Goal: Information Seeking & Learning: Learn about a topic

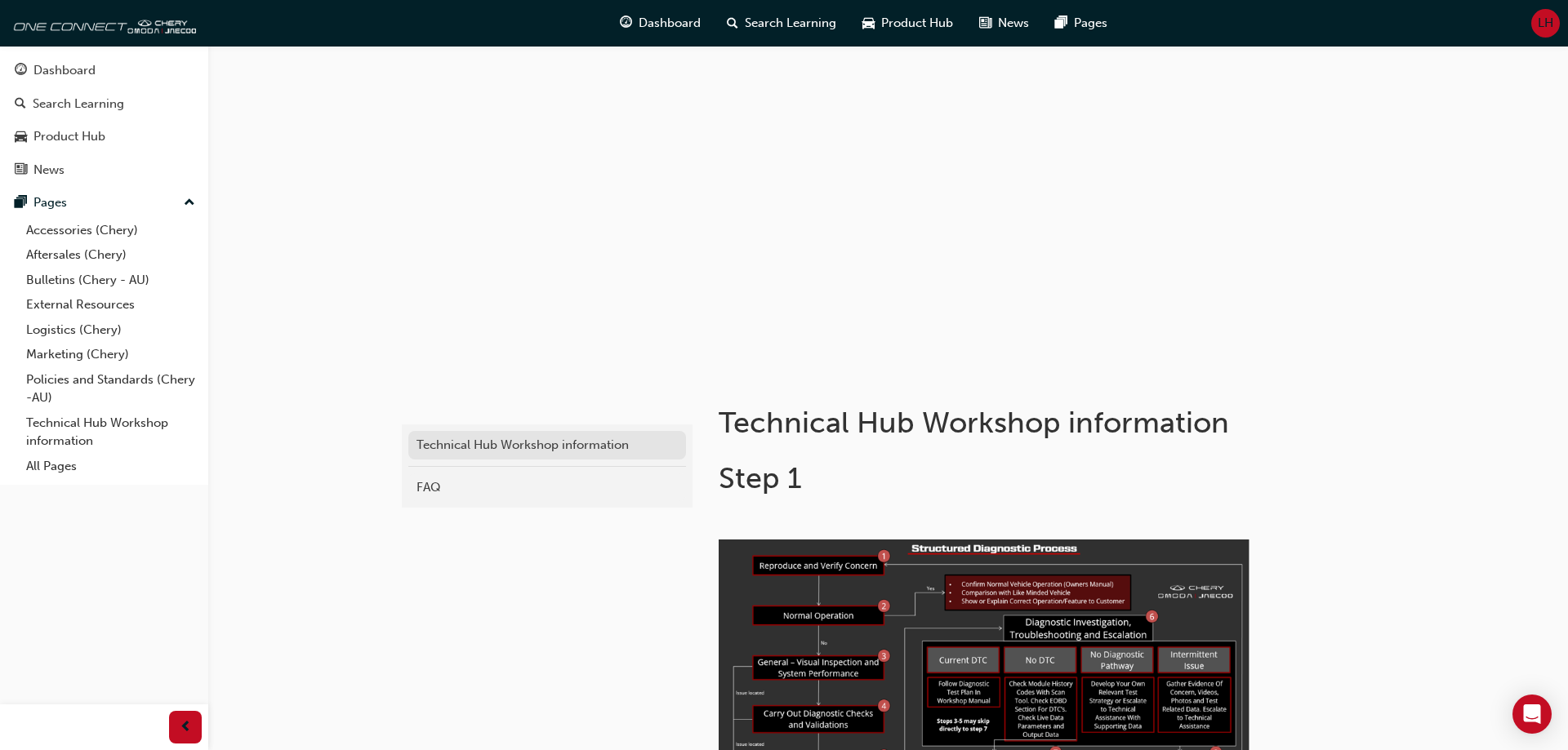
click at [520, 441] on div "Technical Hub Workshop information" at bounding box center [547, 445] width 261 height 19
click at [101, 251] on link "Aftersales (Chery)" at bounding box center [111, 255] width 182 height 26
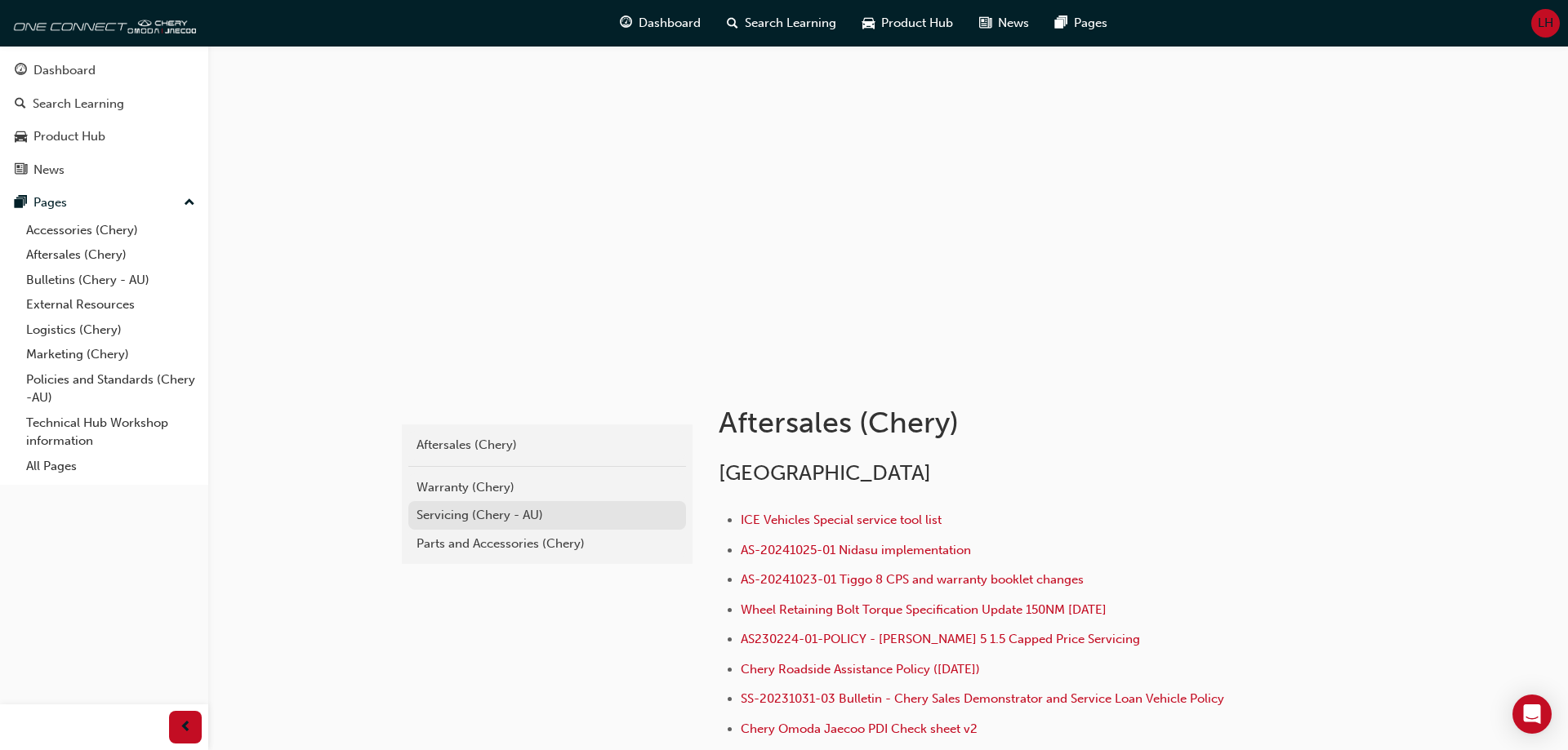
click at [429, 521] on div "Servicing (Chery - AU)" at bounding box center [547, 515] width 261 height 19
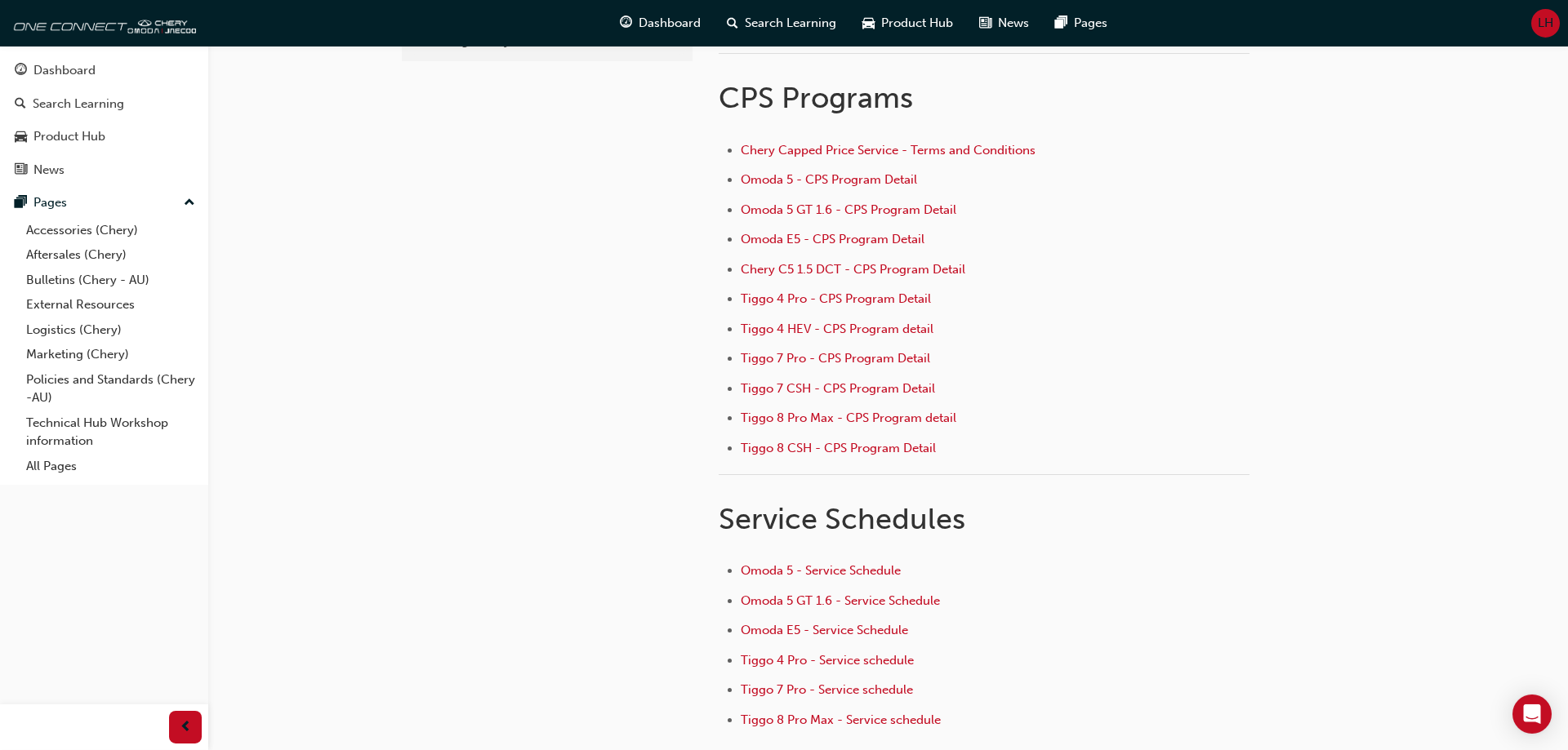
scroll to position [254, 0]
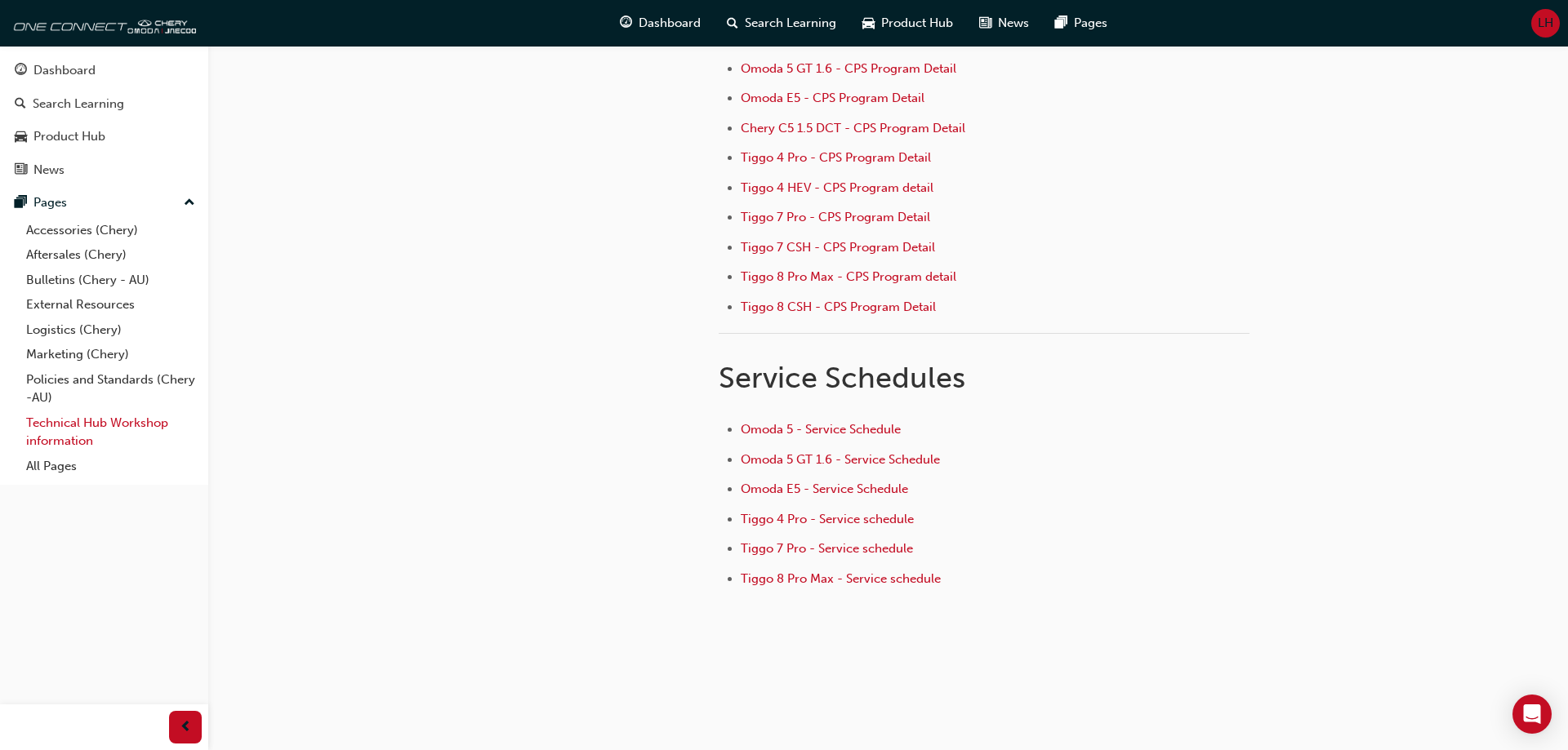
click at [95, 437] on link "Technical Hub Workshop information" at bounding box center [111, 432] width 182 height 43
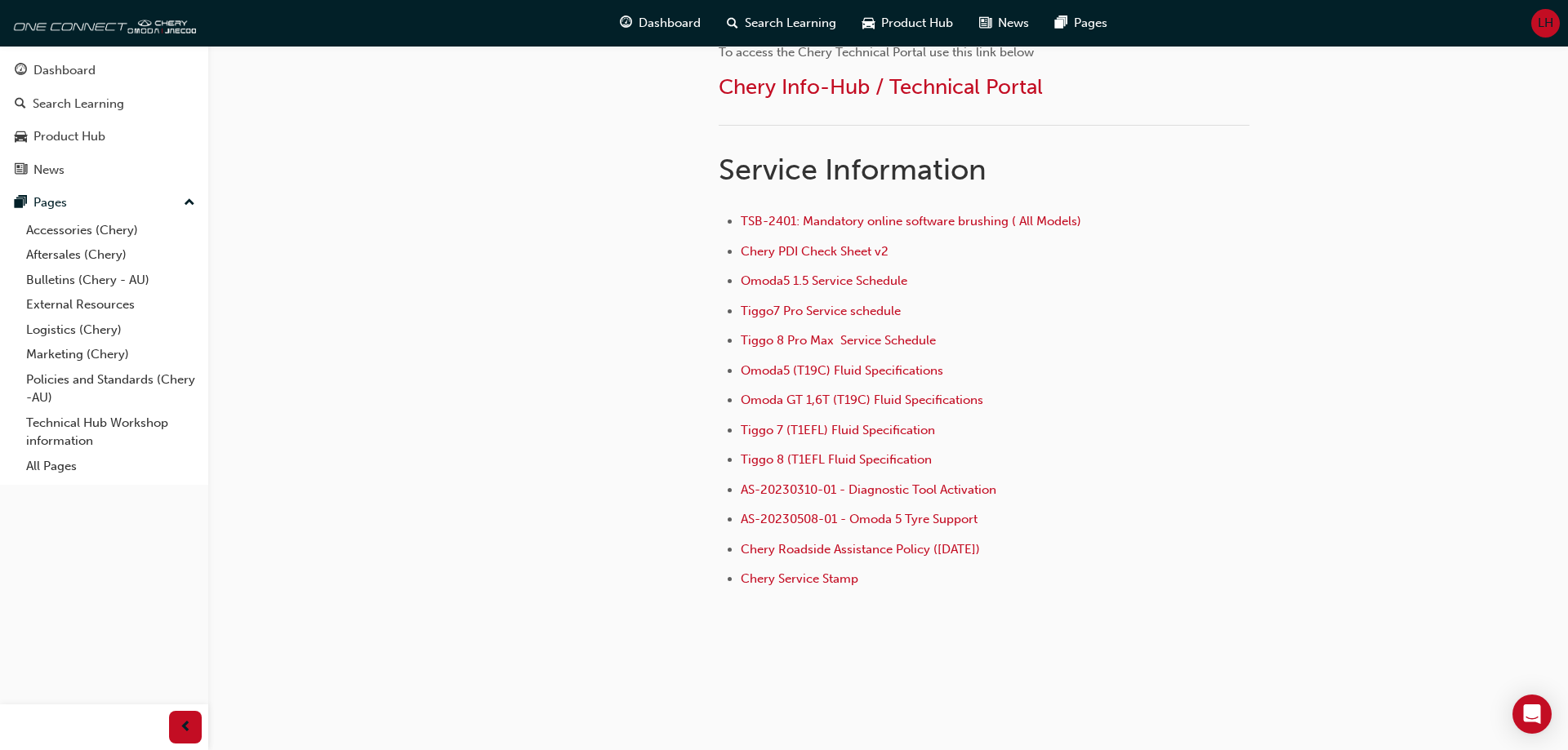
scroll to position [733, 0]
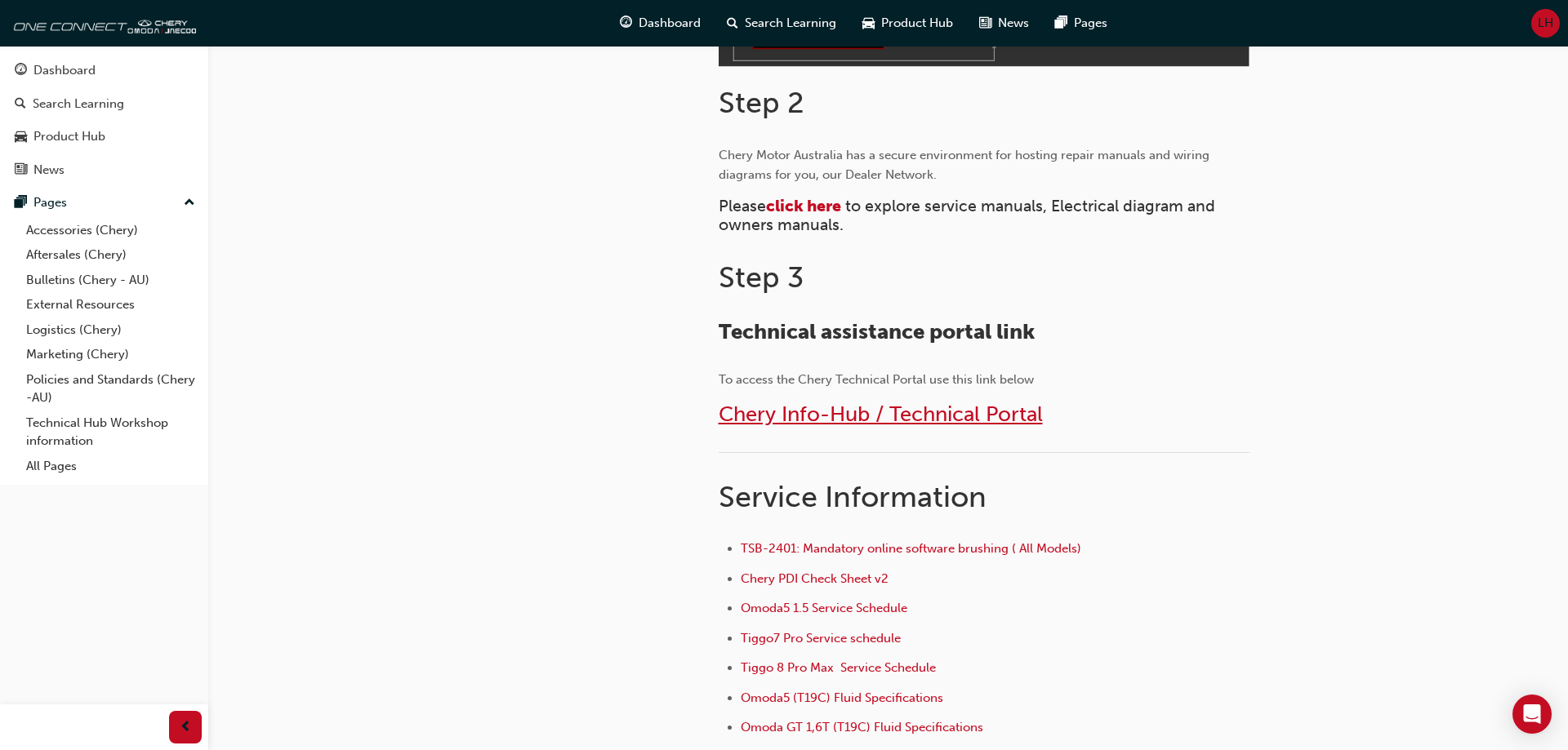
click at [926, 410] on span "Chery Info-Hub / Technical Portal" at bounding box center [881, 414] width 324 height 26
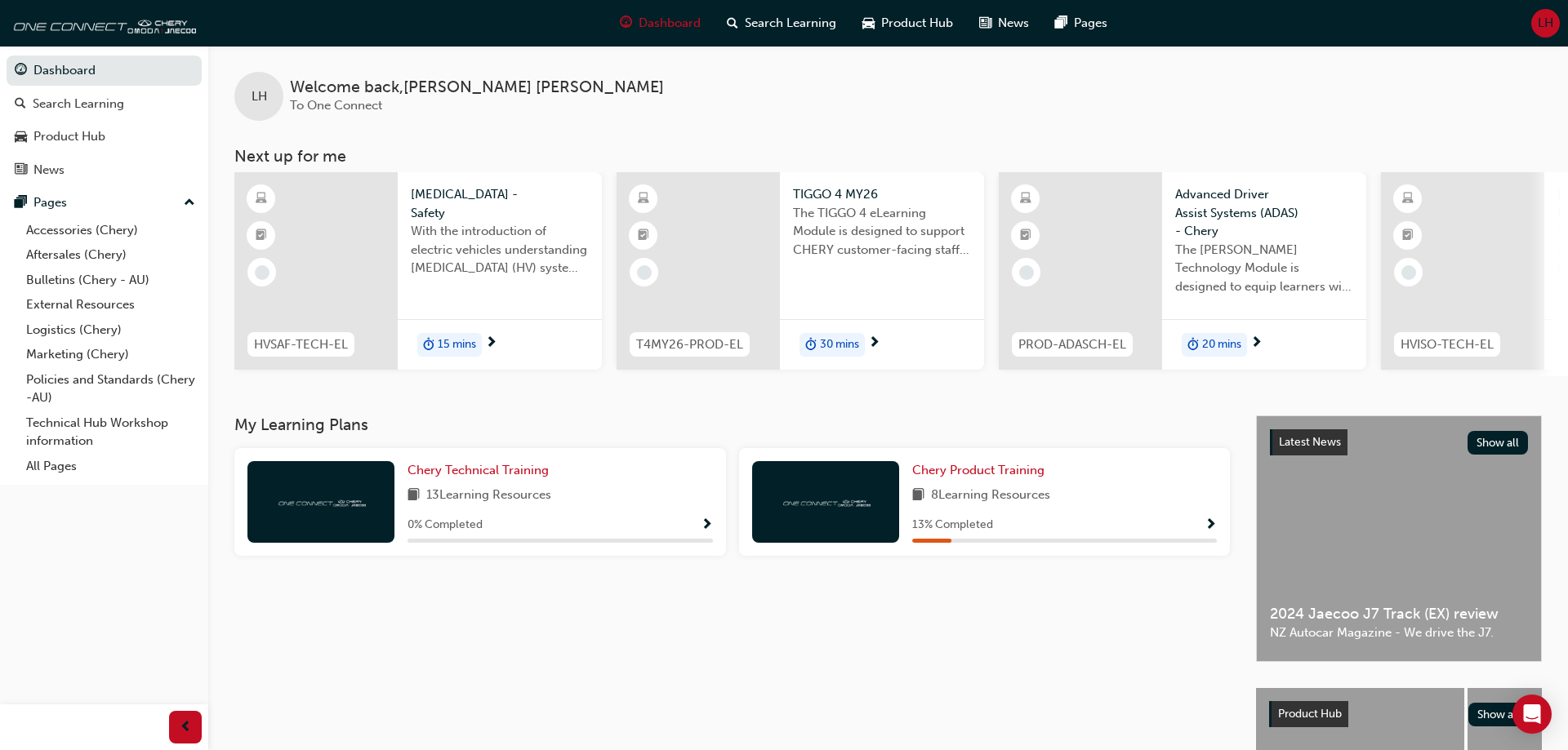
scroll to position [212, 0]
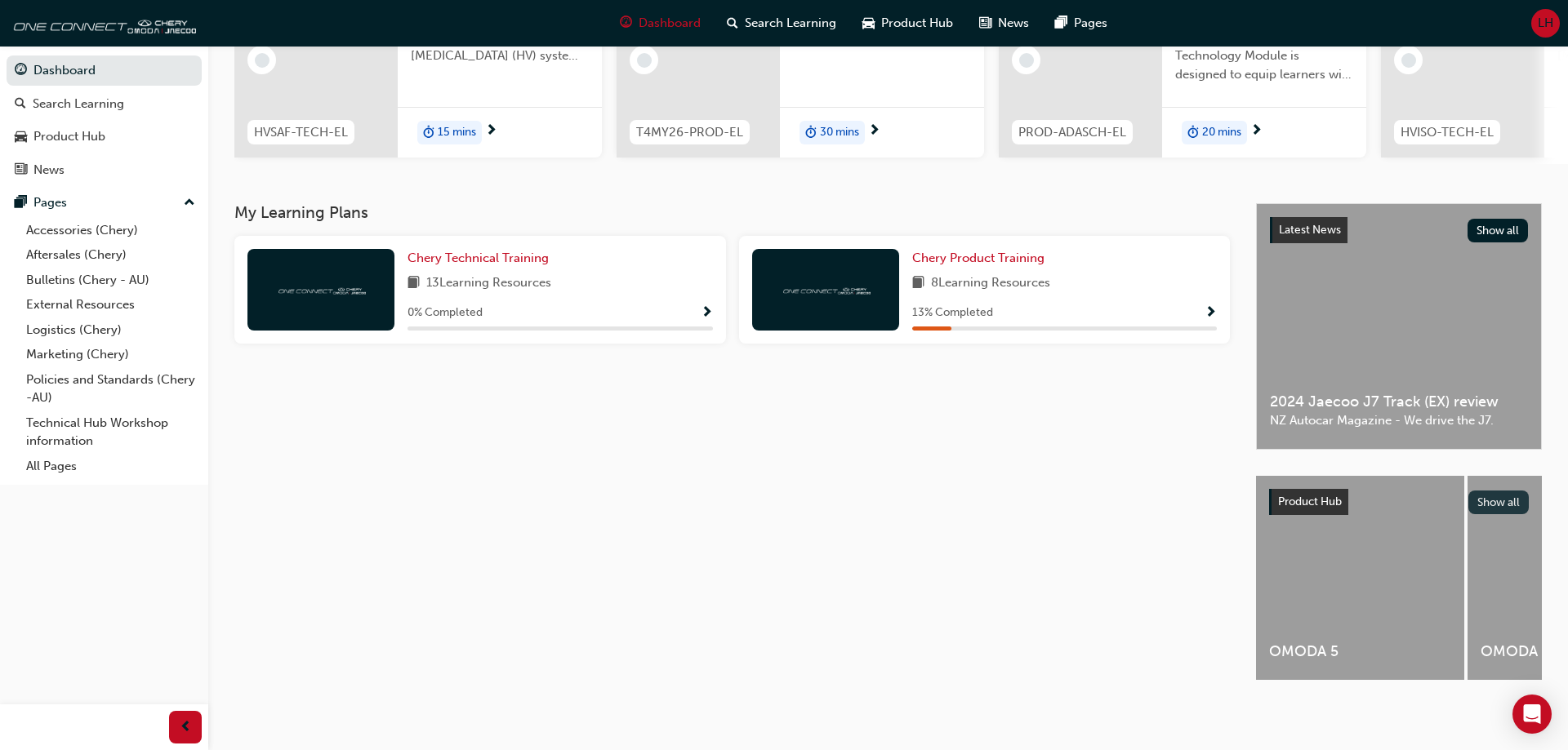
click at [1503, 508] on button "Show all" at bounding box center [1499, 502] width 61 height 24
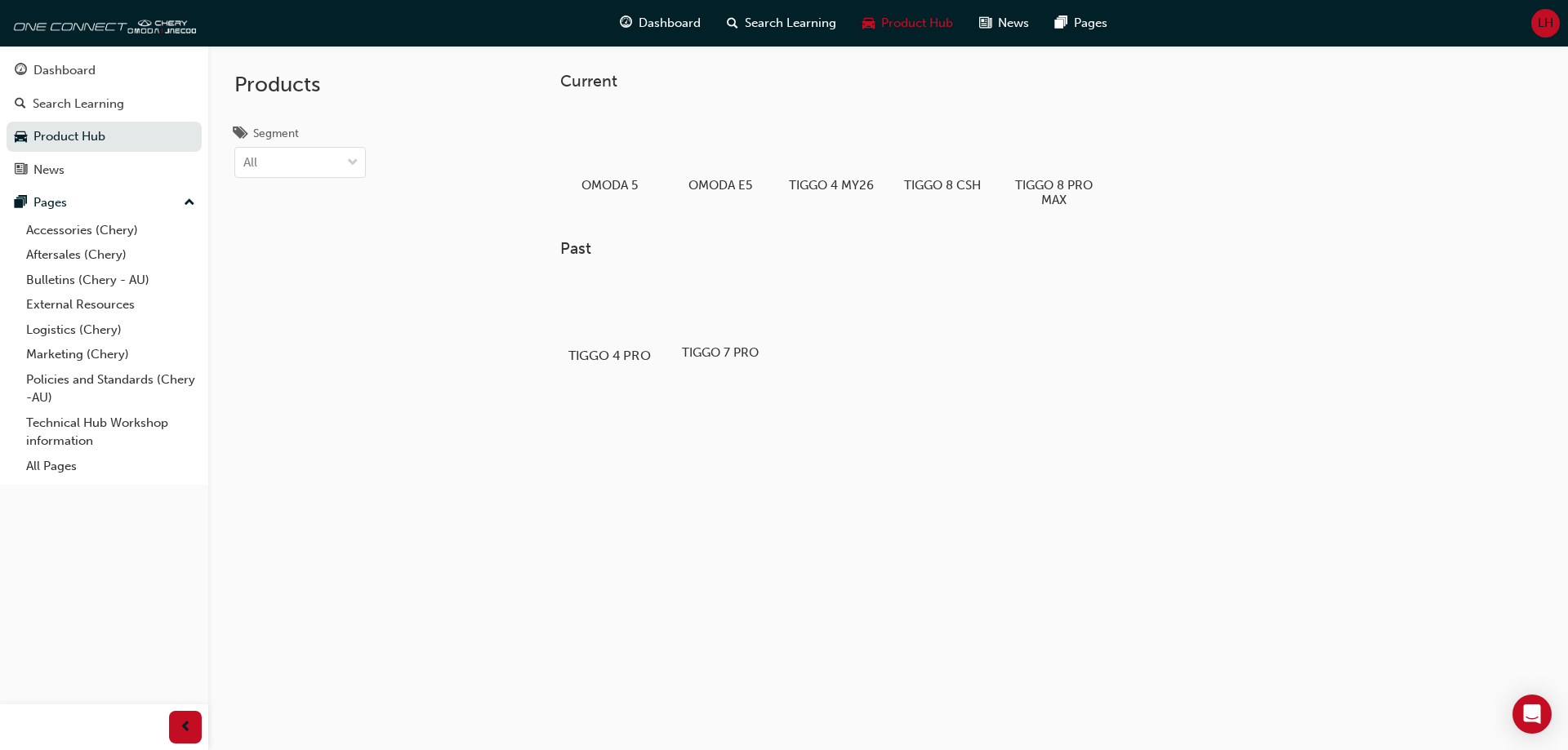
click at [602, 316] on div at bounding box center [609, 307] width 91 height 65
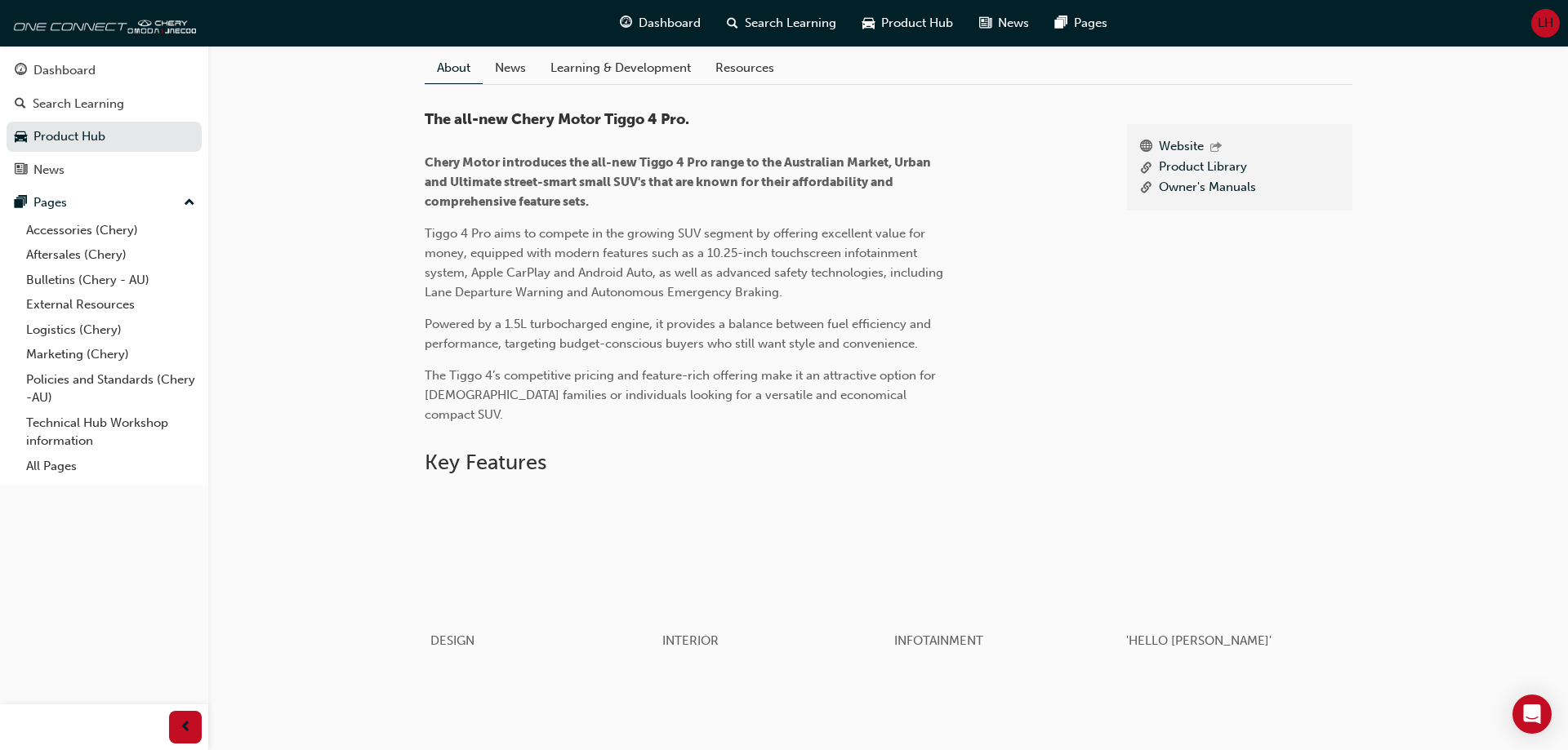
scroll to position [166, 0]
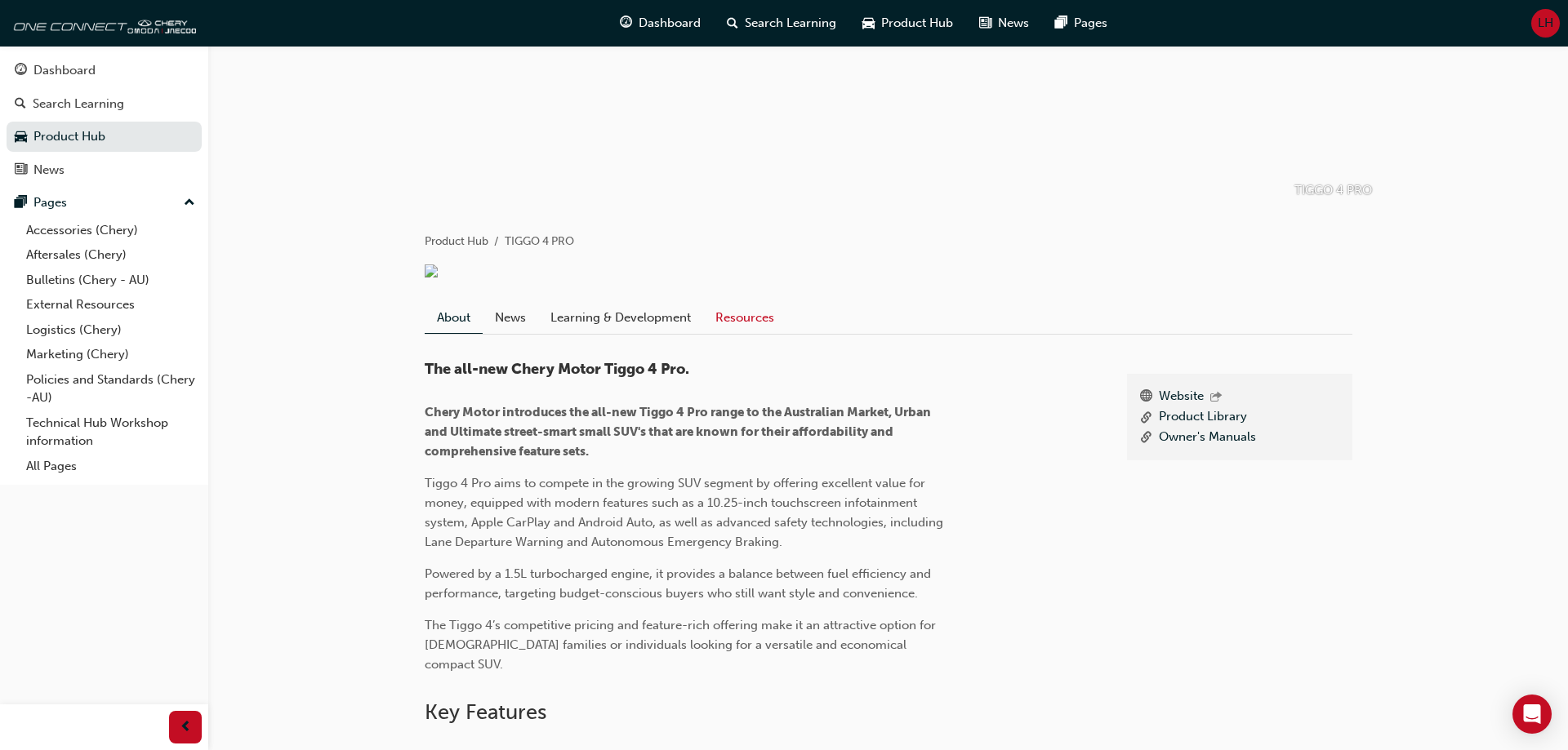
click at [709, 333] on link "Resources" at bounding box center [744, 317] width 83 height 31
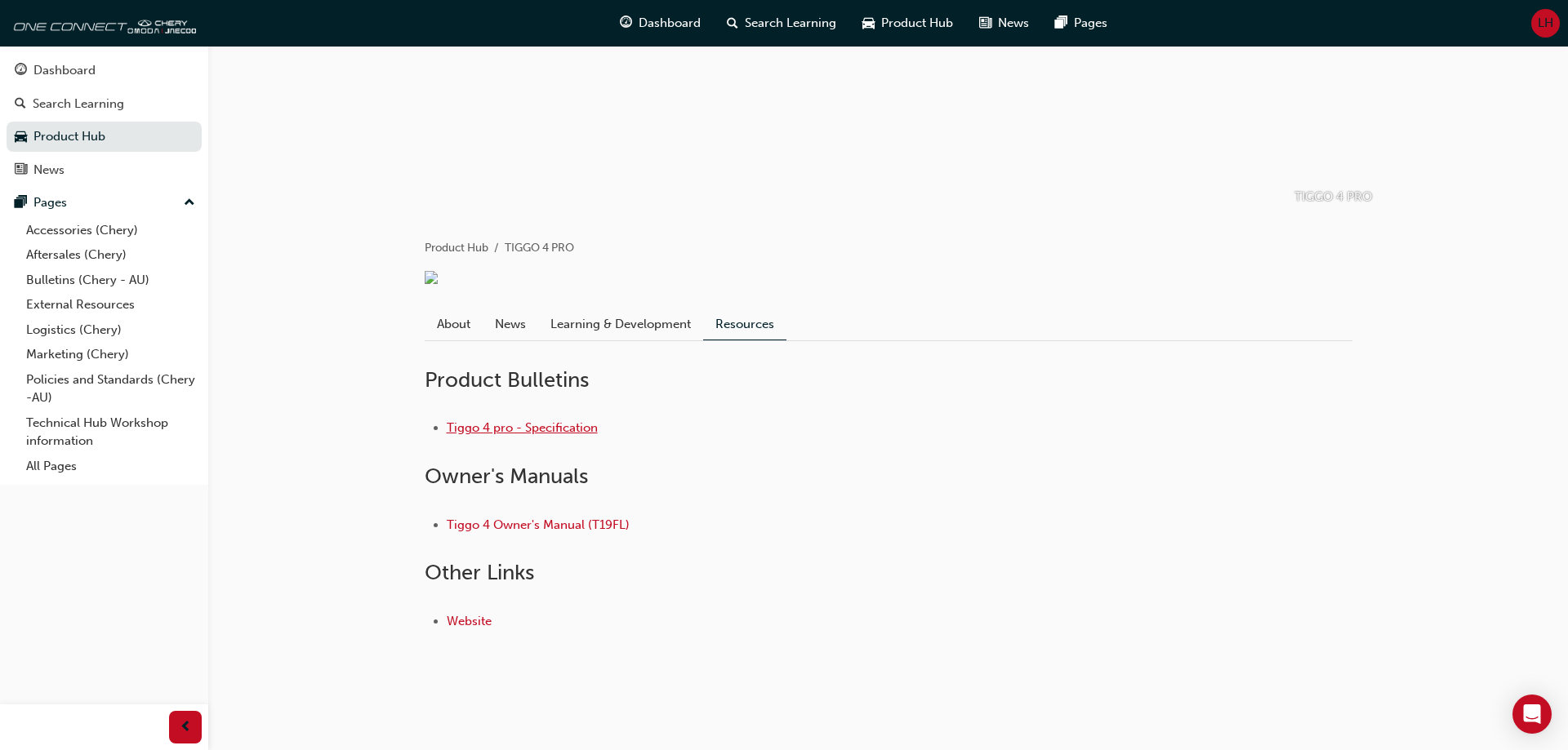
click at [537, 435] on link "Tiggo 4 pro - Specification" at bounding box center [522, 427] width 151 height 15
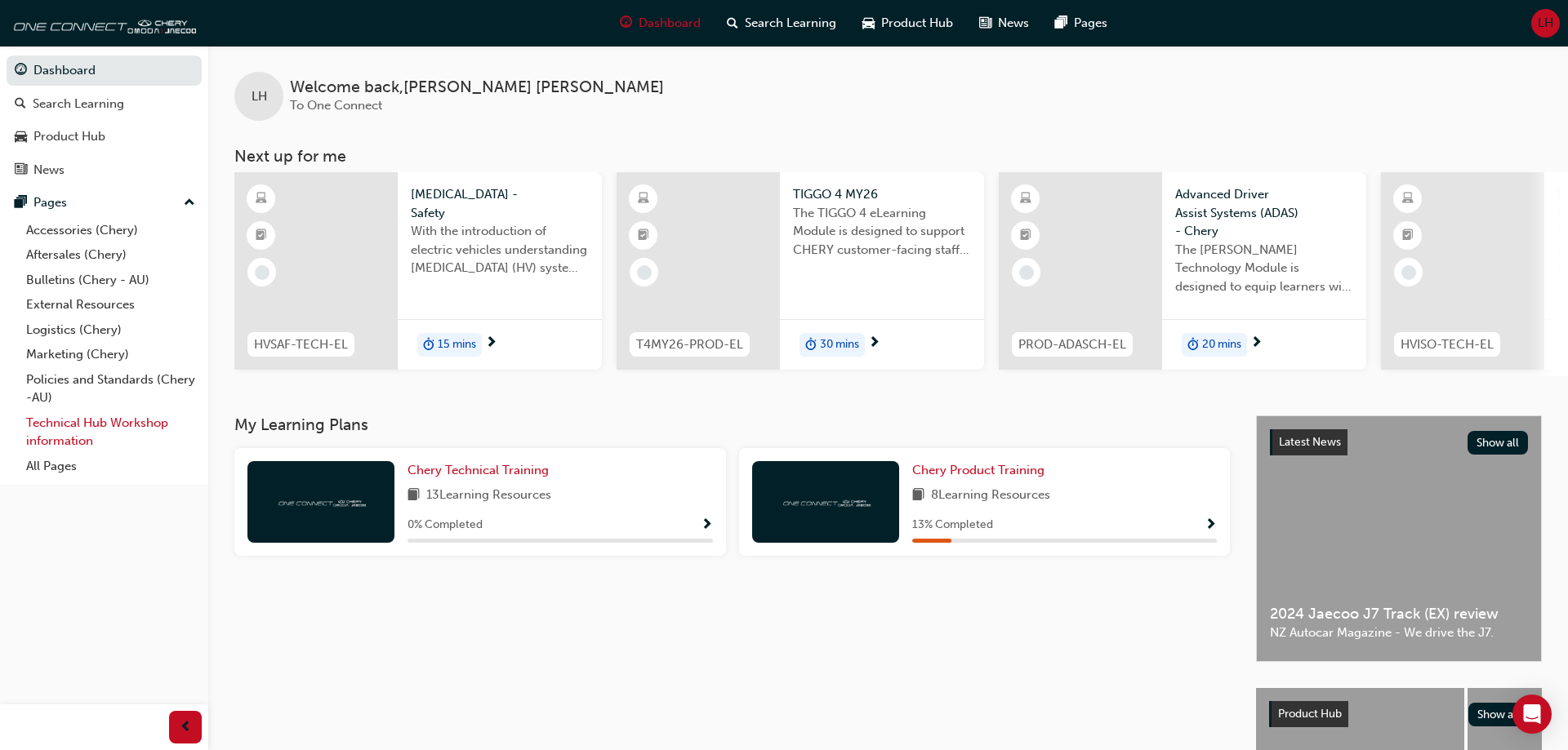
click at [108, 423] on link "Technical Hub Workshop information" at bounding box center [111, 432] width 182 height 43
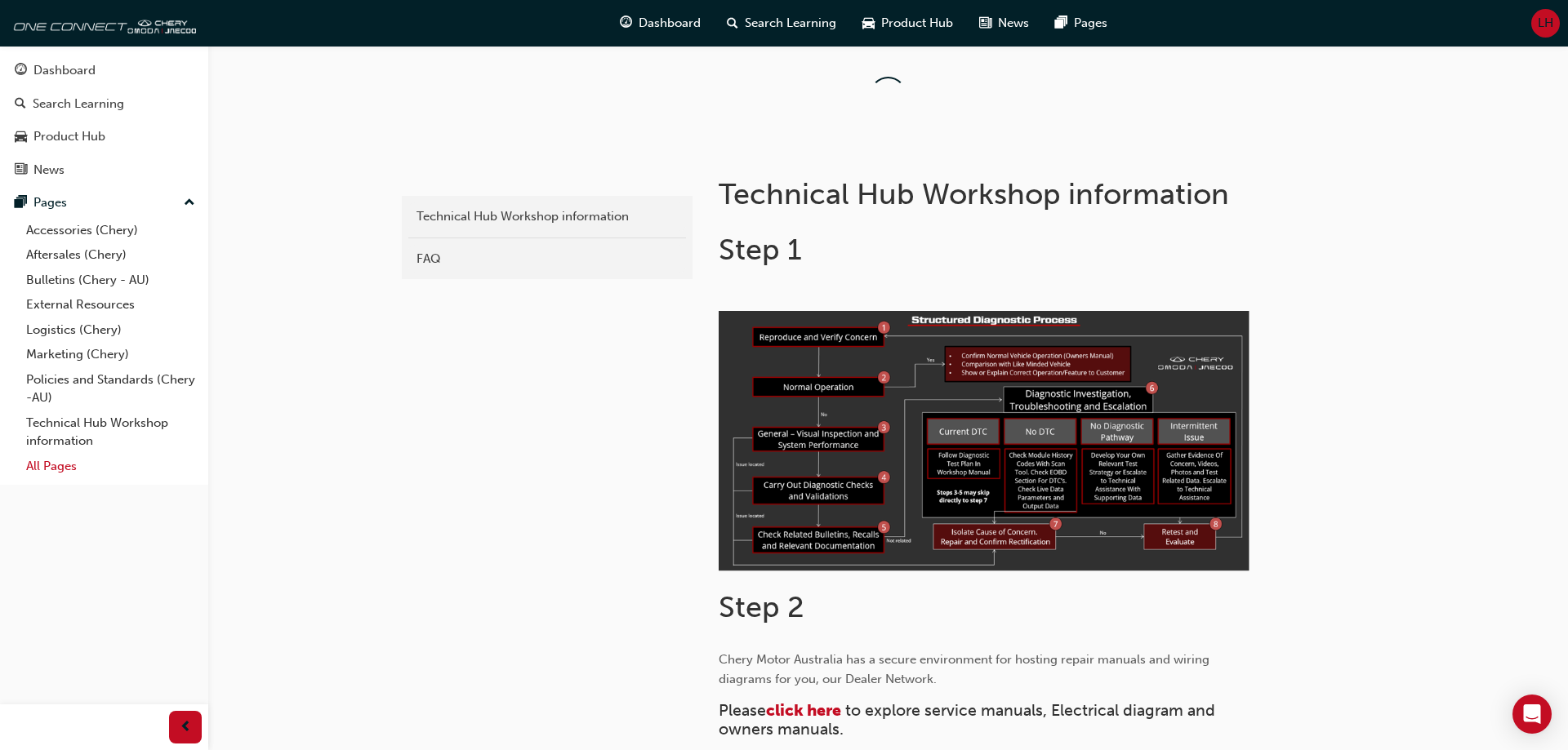
click at [57, 466] on link "All Pages" at bounding box center [111, 466] width 182 height 26
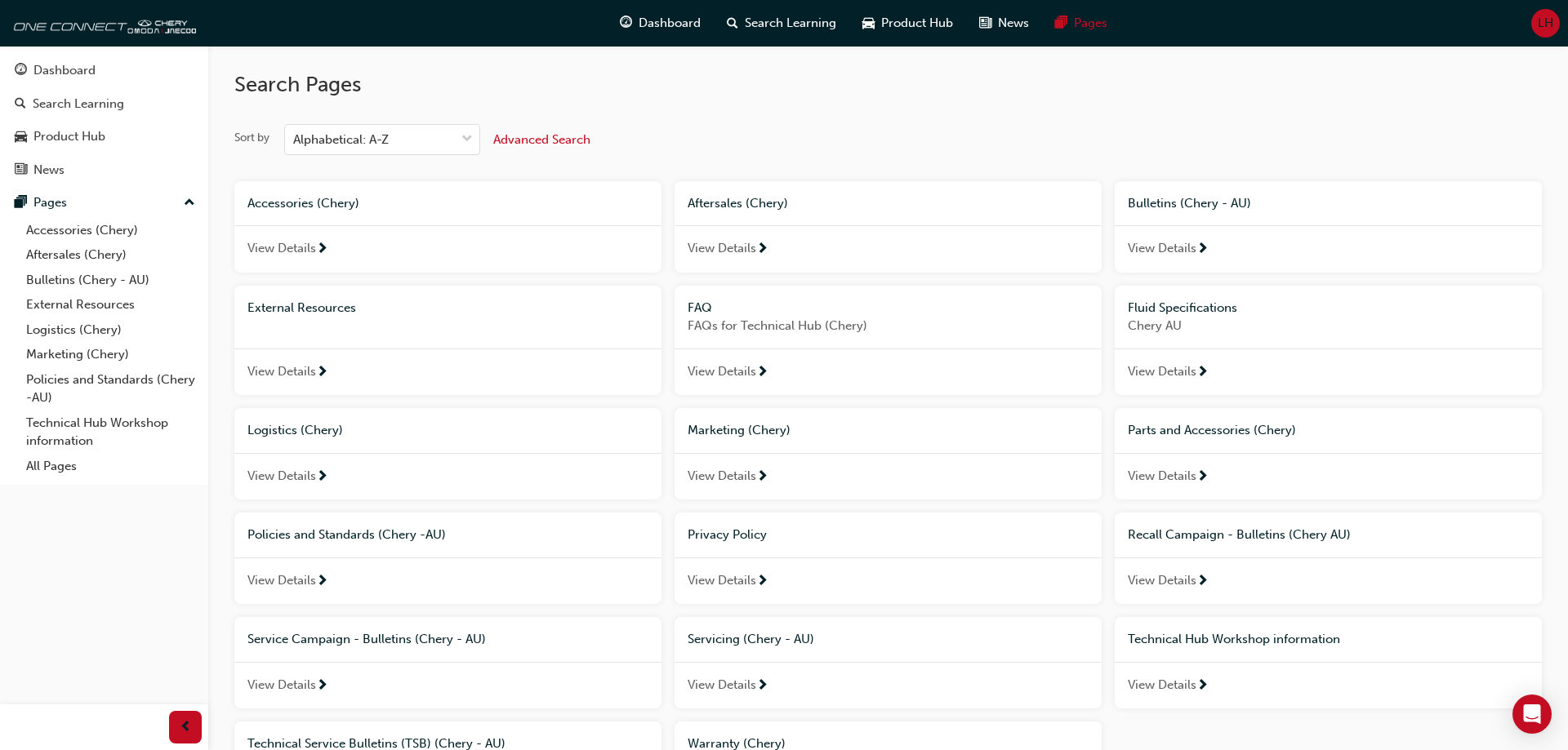
click at [1178, 679] on span "View Details" at bounding box center [1161, 685] width 68 height 19
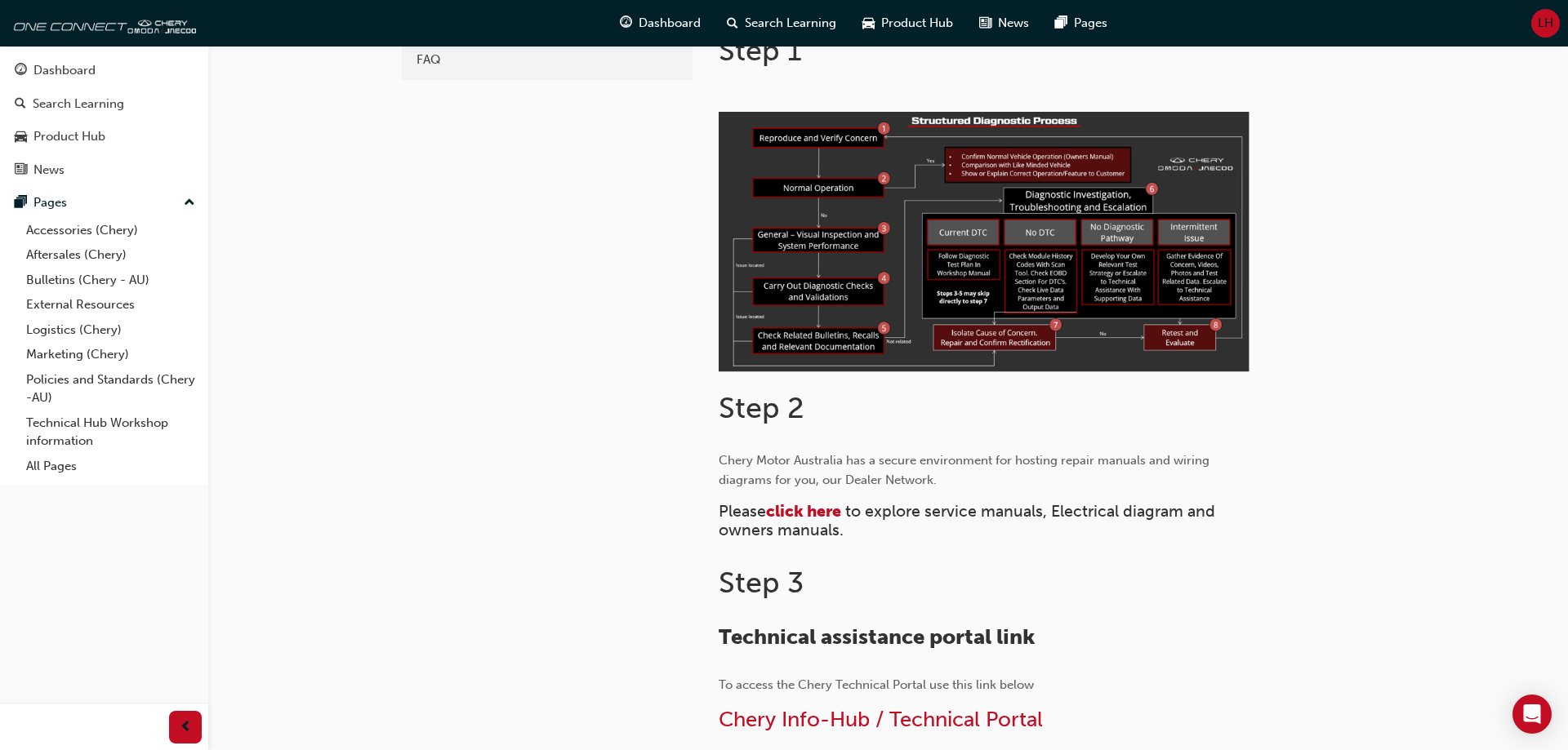
scroll to position [499, 0]
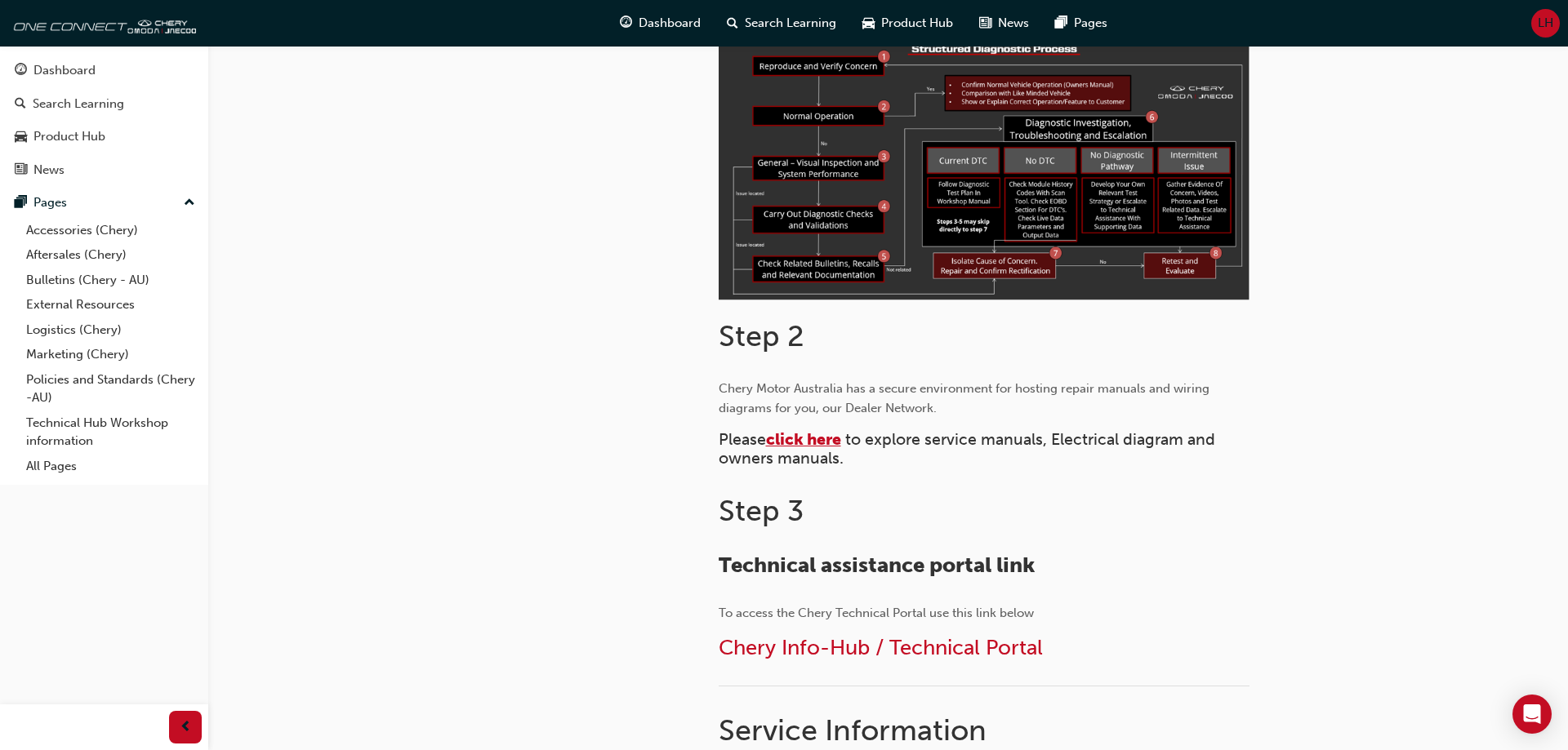
click at [822, 435] on span "click here" at bounding box center [804, 439] width 75 height 19
